Goal: Find specific page/section: Find specific page/section

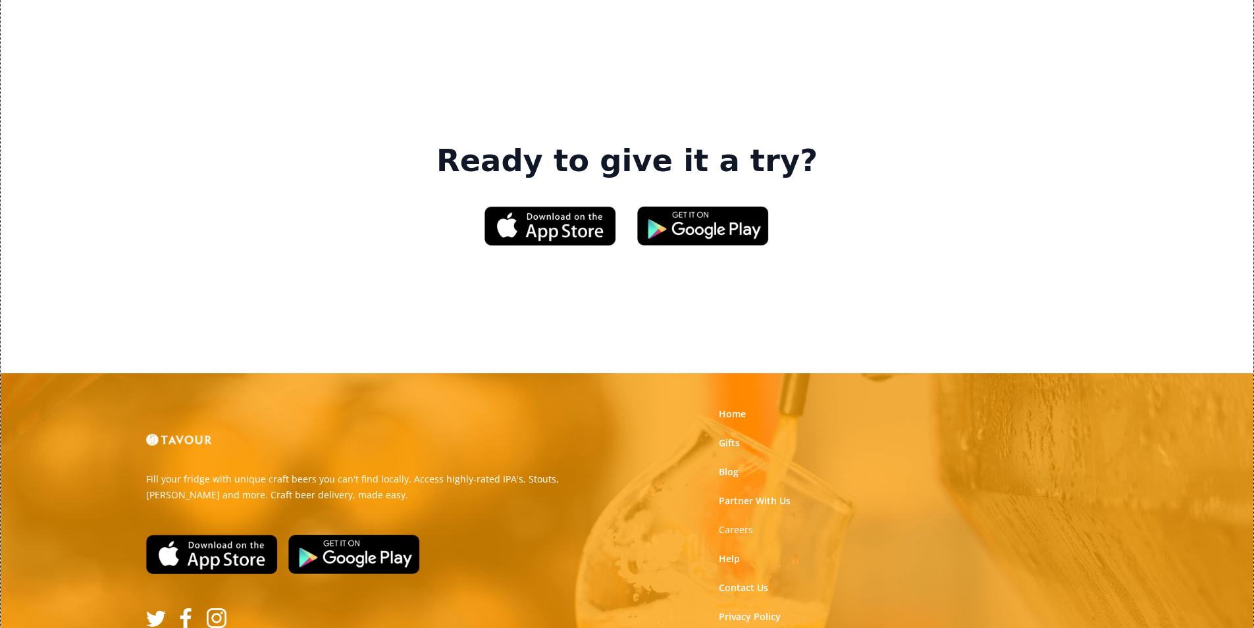
scroll to position [1992, 0]
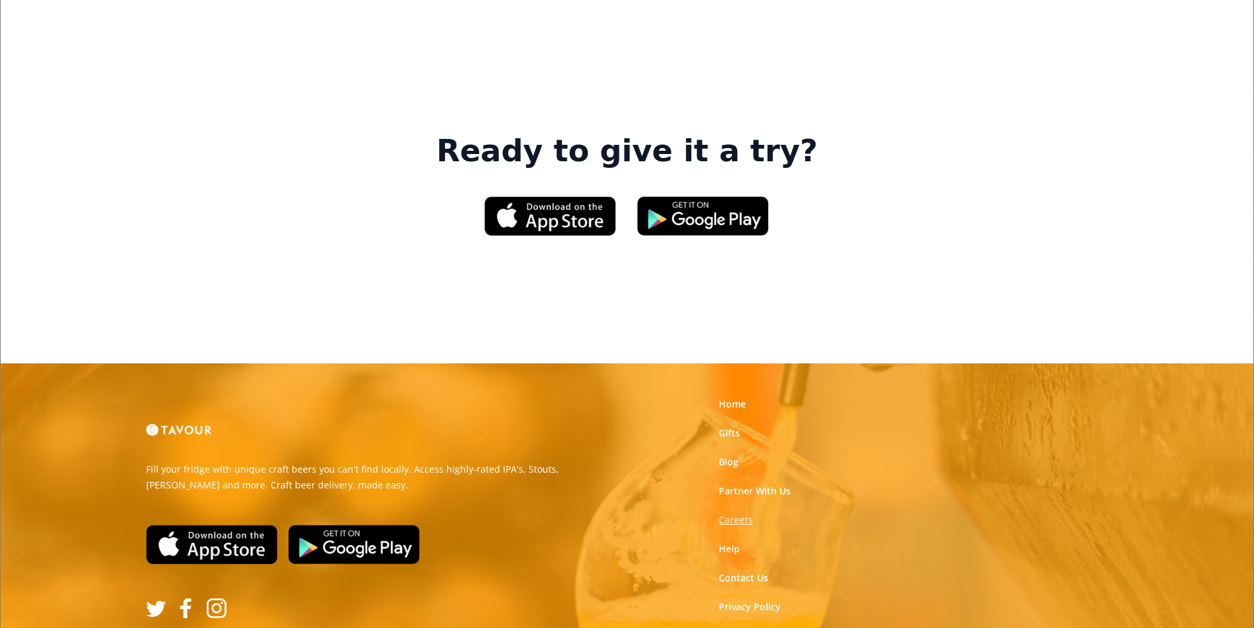
click at [748, 513] on strong "Careers" at bounding box center [736, 519] width 34 height 13
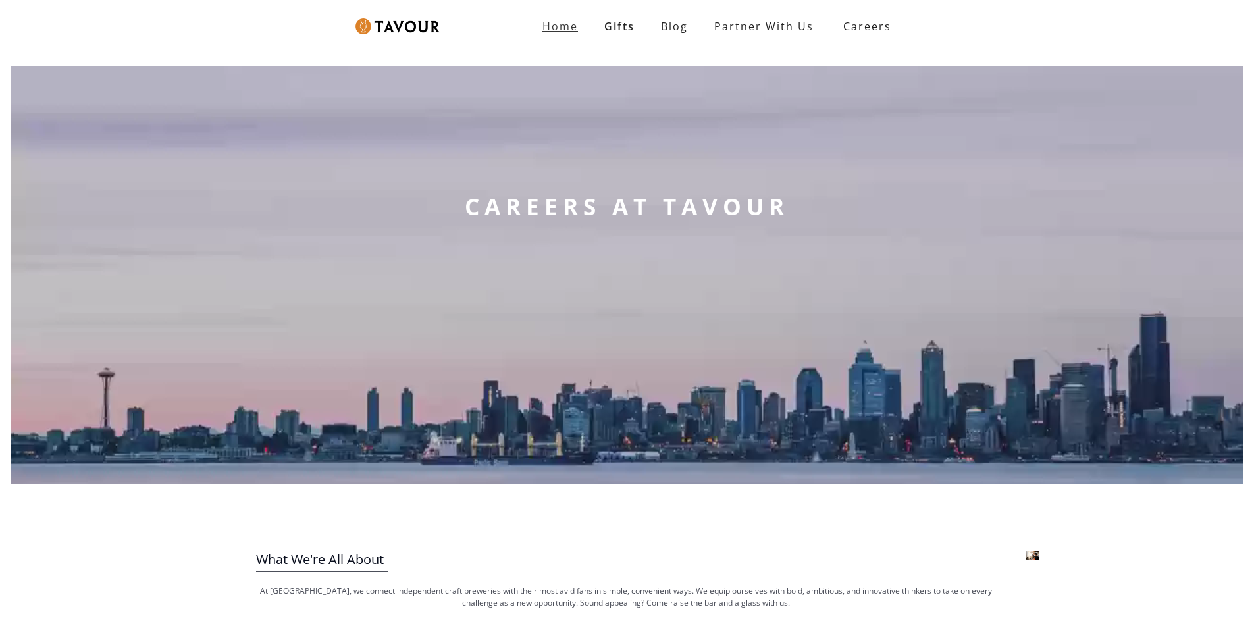
click at [542, 33] on link "Home" at bounding box center [560, 26] width 62 height 26
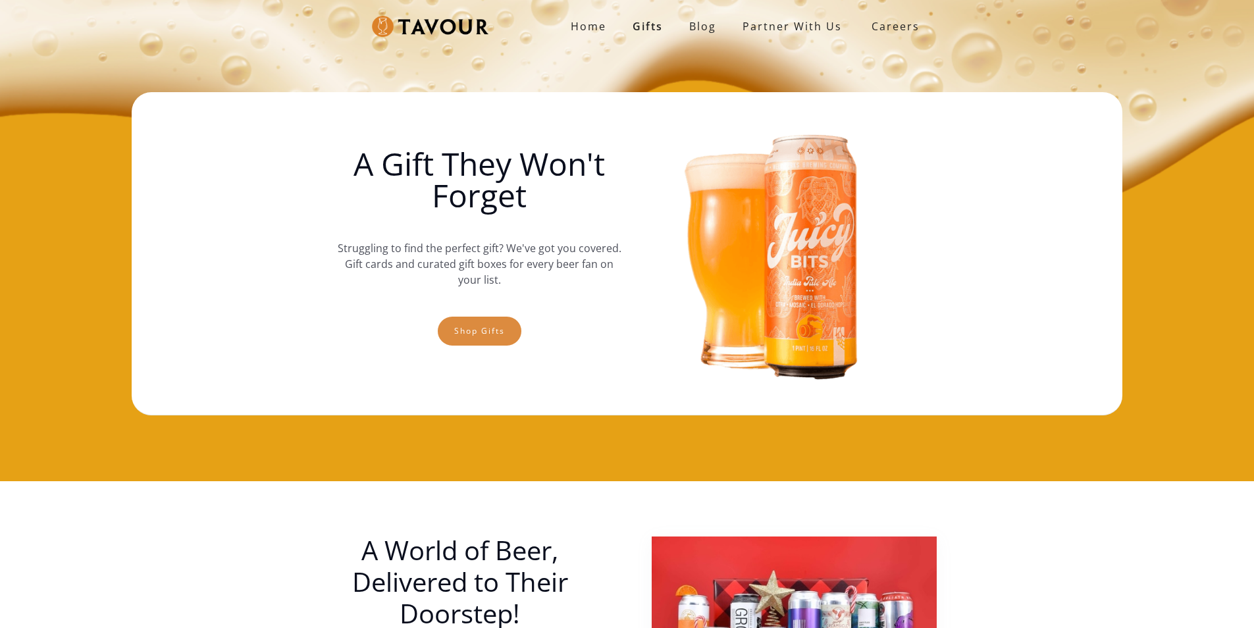
click at [508, 336] on link "Shop gifts" at bounding box center [480, 331] width 84 height 29
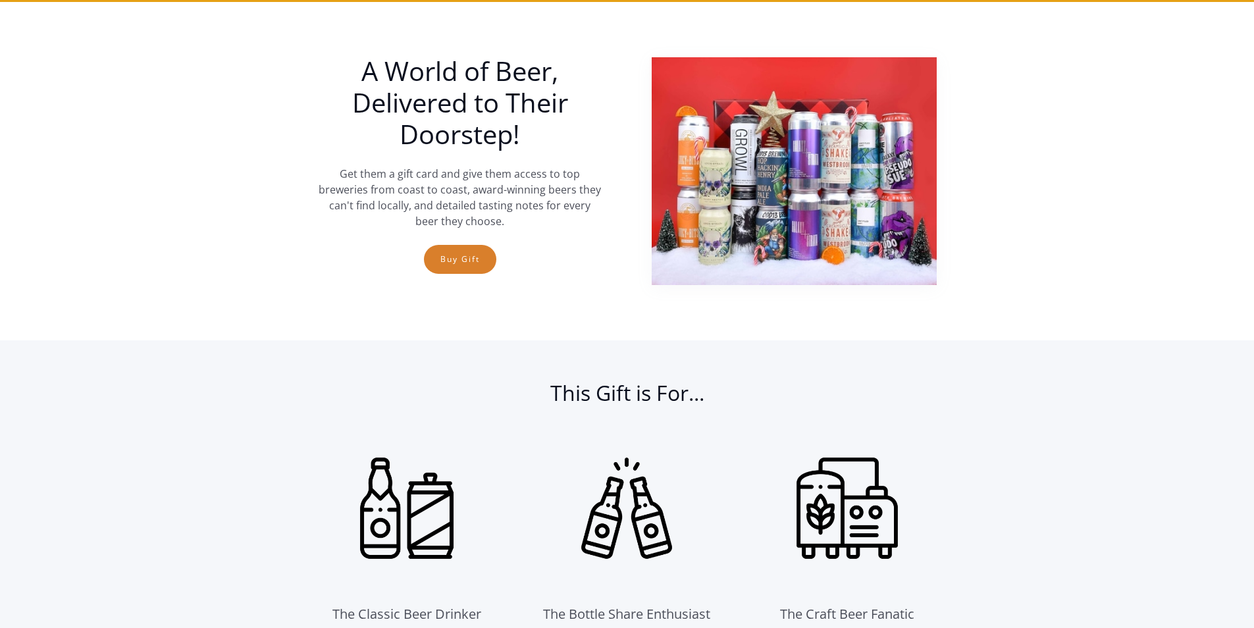
scroll to position [481, 0]
